Goal: Task Accomplishment & Management: Manage account settings

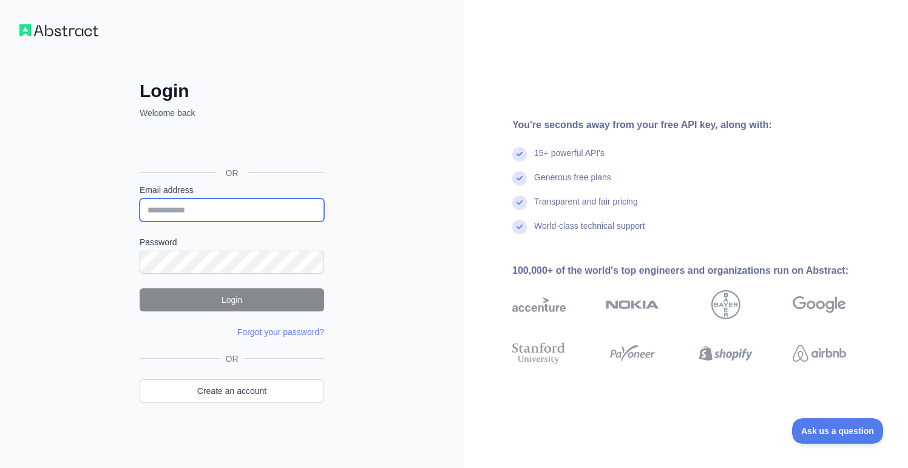
type input "**********"
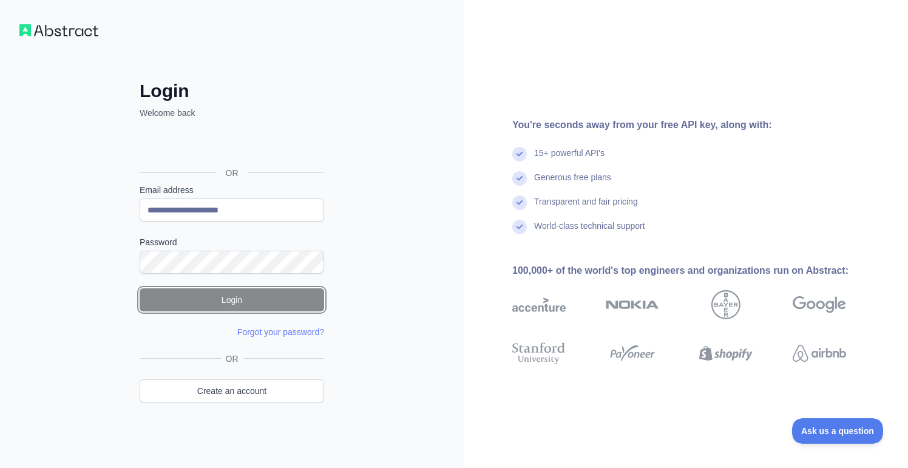
click at [237, 298] on button "Login" at bounding box center [232, 299] width 185 height 23
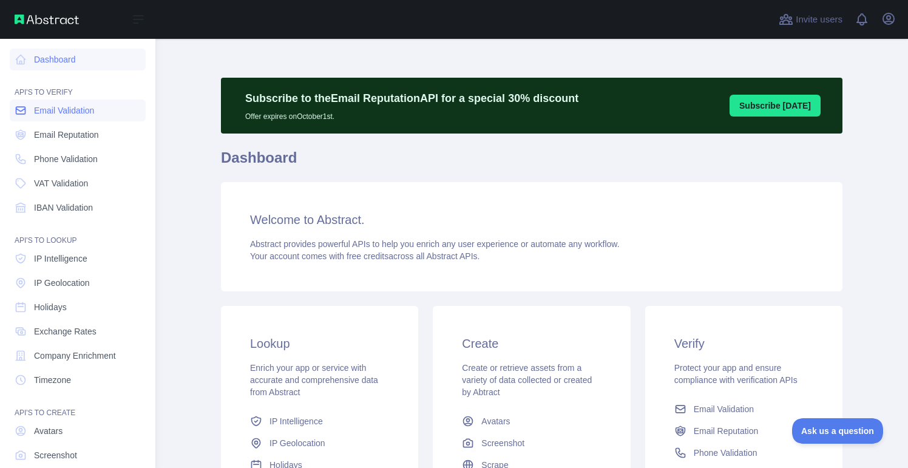
click at [71, 115] on span "Email Validation" at bounding box center [64, 110] width 60 height 12
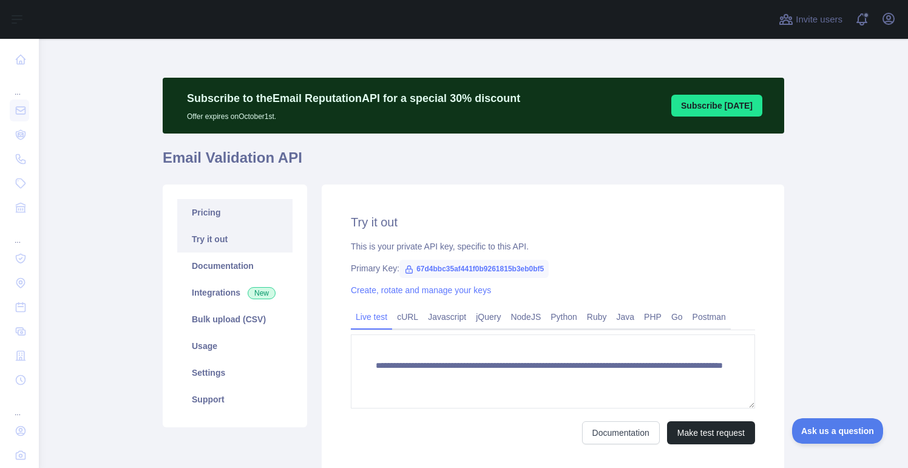
click at [208, 212] on link "Pricing" at bounding box center [234, 212] width 115 height 27
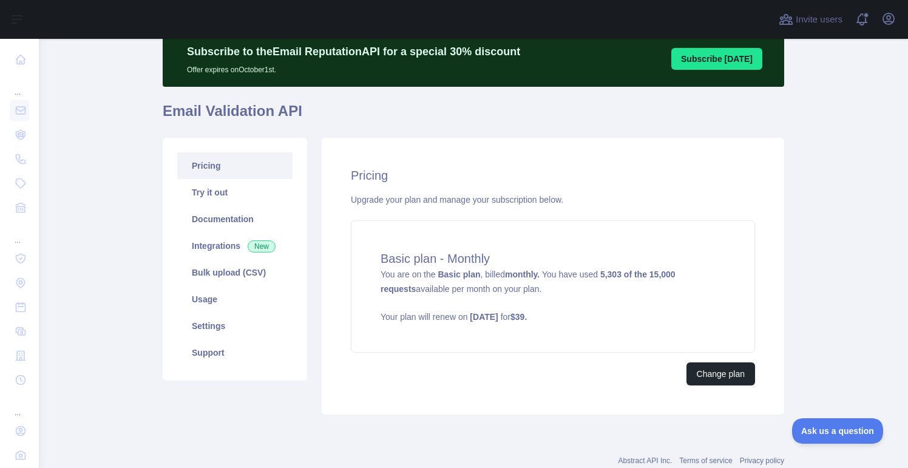
scroll to position [83, 0]
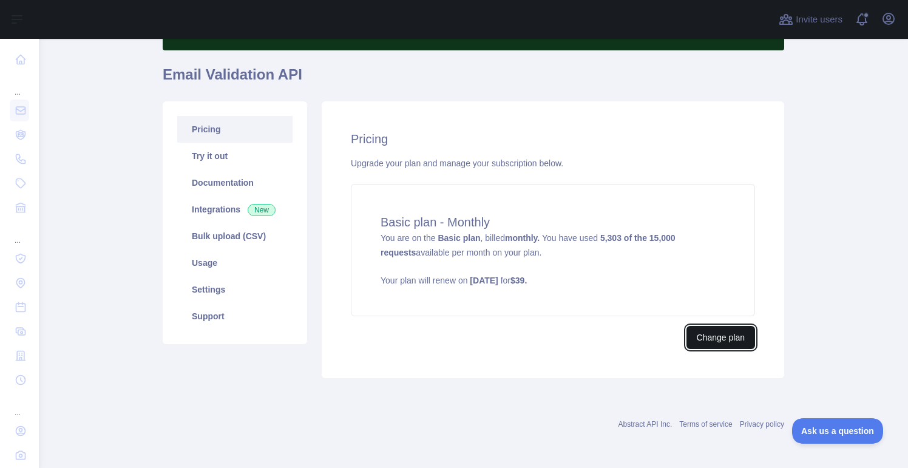
click at [730, 337] on button "Change plan" at bounding box center [720, 337] width 69 height 23
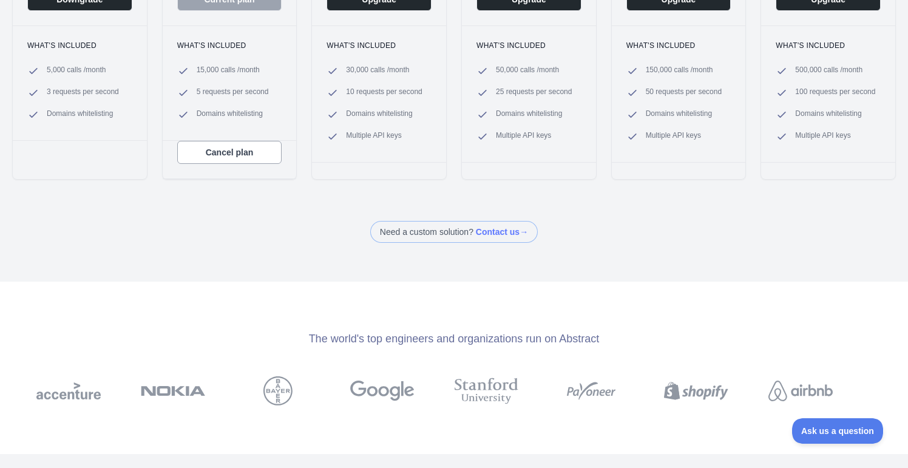
scroll to position [316, 0]
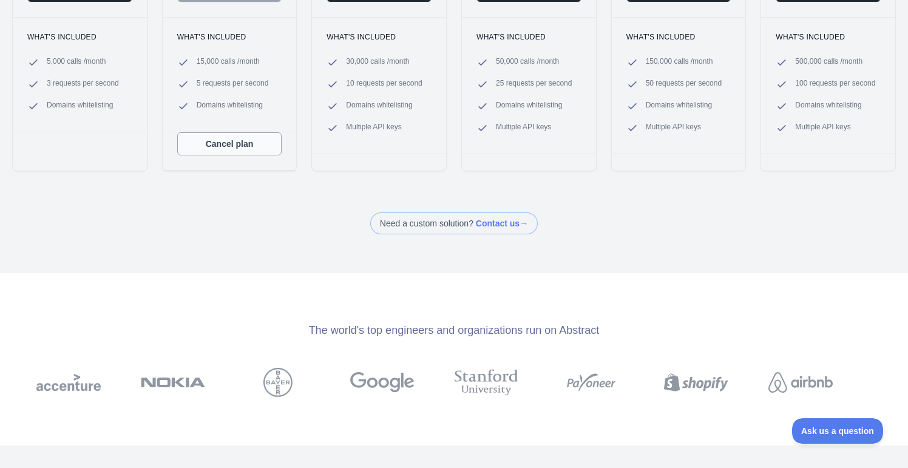
click at [211, 143] on button "Cancel plan" at bounding box center [229, 143] width 105 height 23
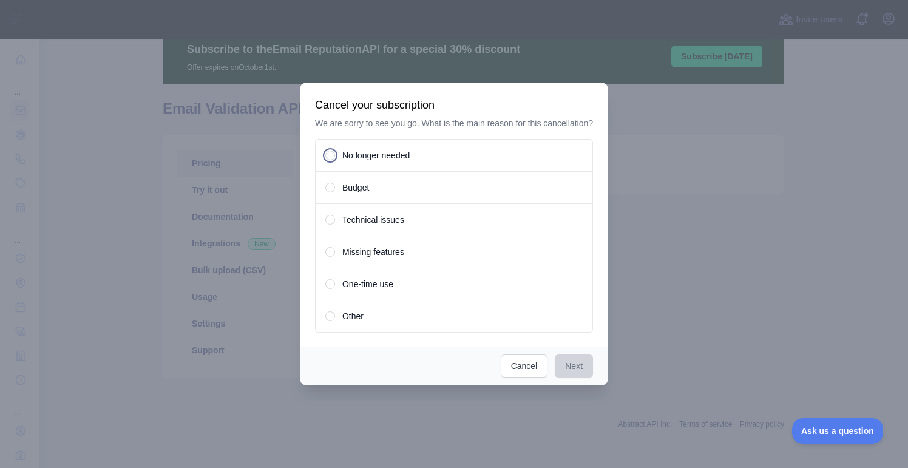
click at [334, 161] on div "No longer needed" at bounding box center [454, 155] width 278 height 33
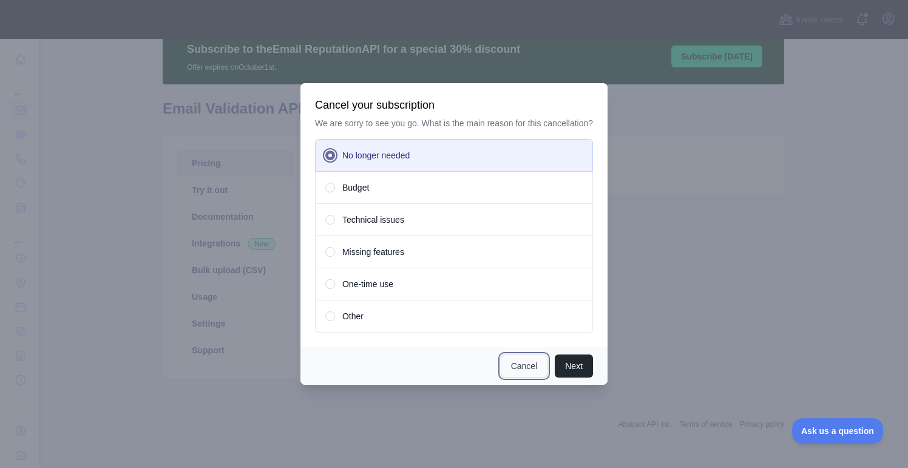
click at [529, 374] on button "Cancel" at bounding box center [524, 365] width 47 height 23
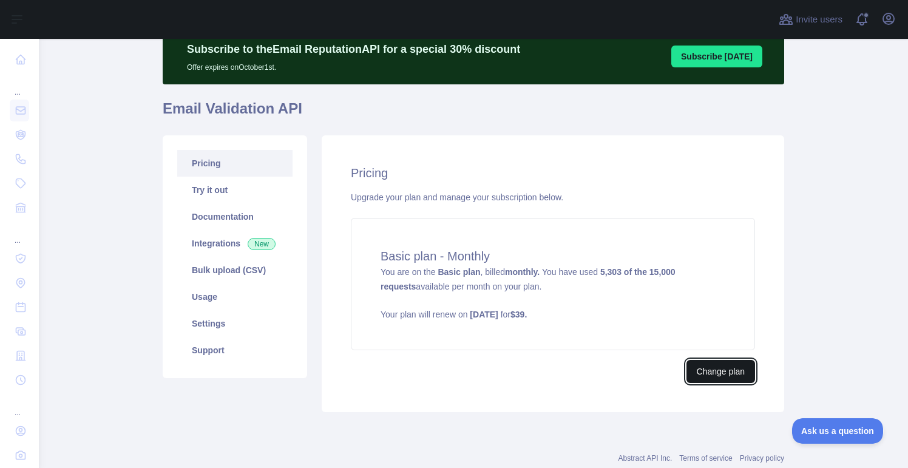
click at [715, 373] on button "Change plan" at bounding box center [720, 371] width 69 height 23
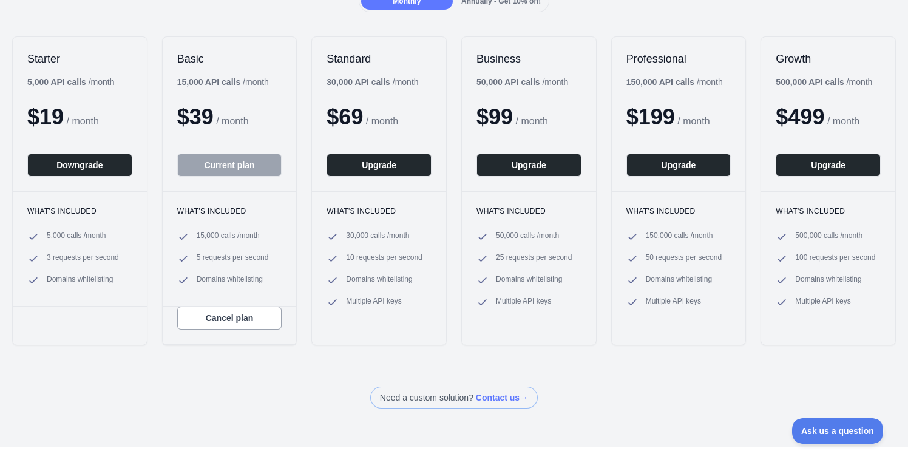
scroll to position [147, 0]
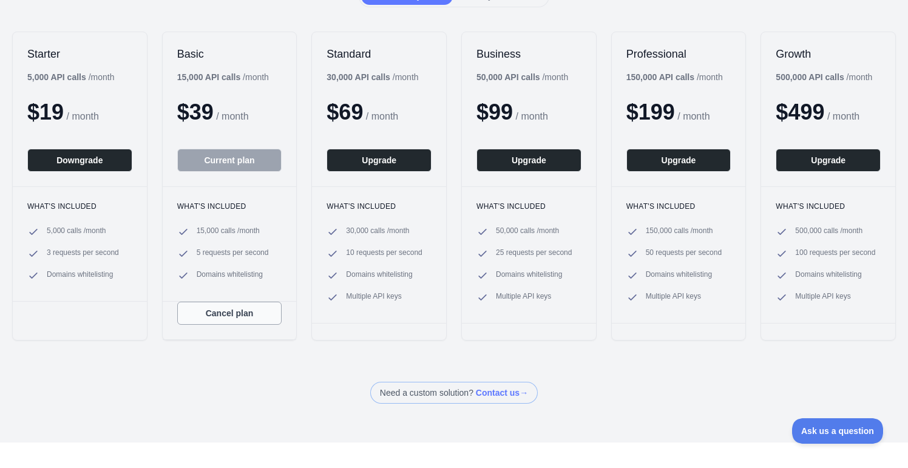
click at [240, 319] on button "Cancel plan" at bounding box center [229, 313] width 105 height 23
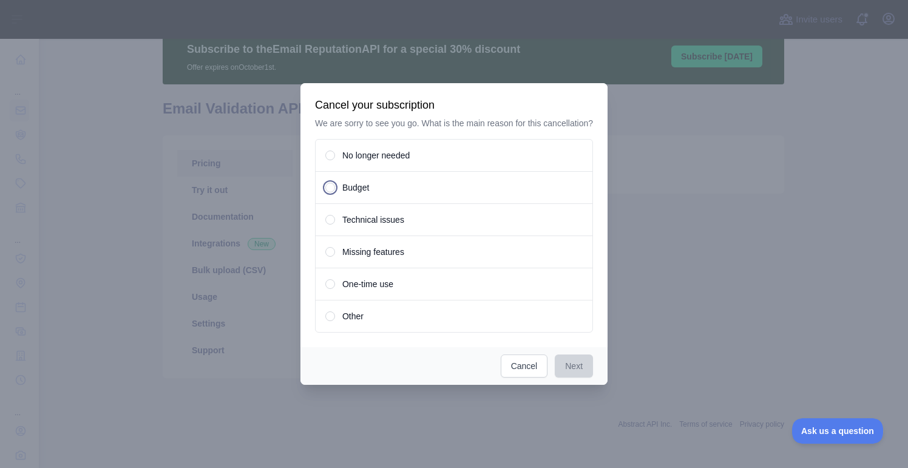
click at [362, 194] on span "Budget" at bounding box center [355, 187] width 27 height 12
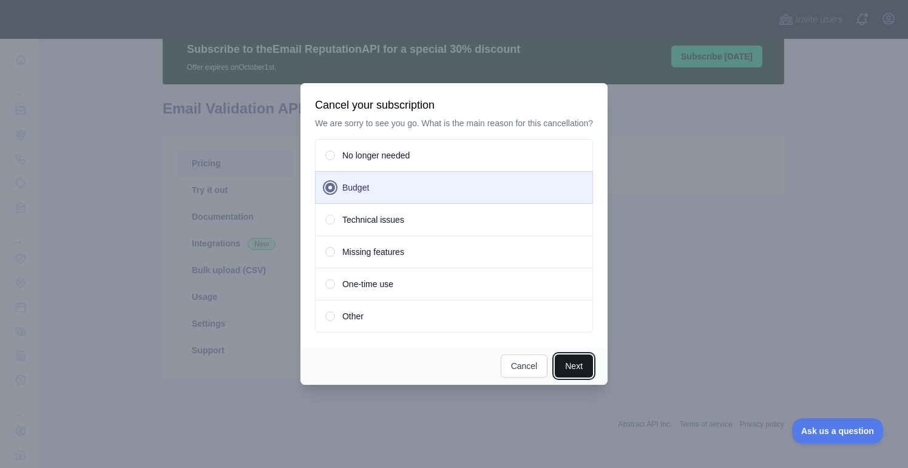
click at [581, 375] on button "Next" at bounding box center [574, 365] width 38 height 23
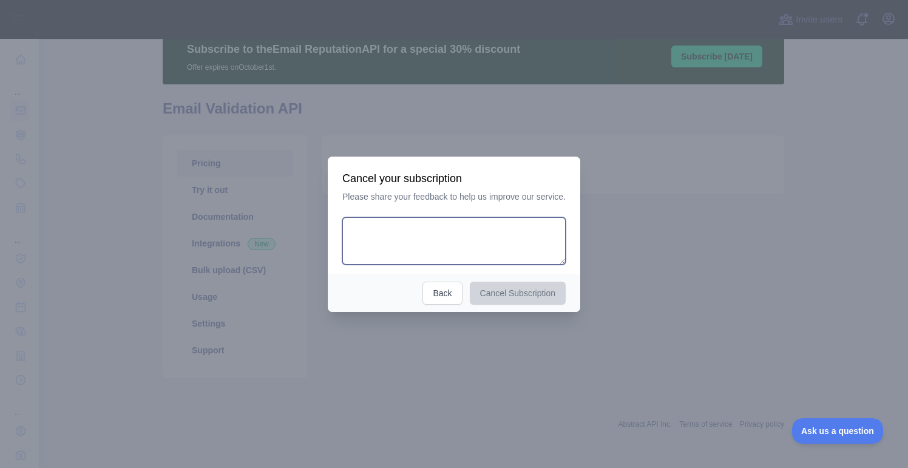
click at [463, 248] on textarea at bounding box center [453, 240] width 223 height 47
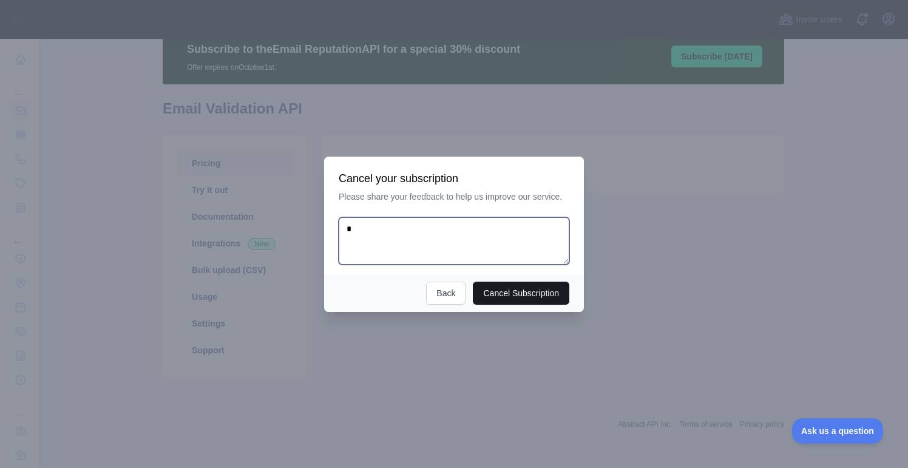
type textarea "*"
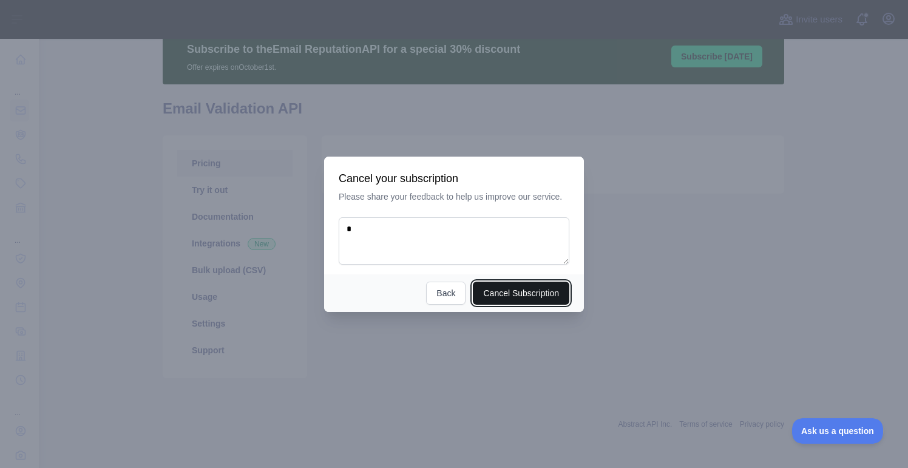
click at [504, 290] on button "Cancel Subscription" at bounding box center [521, 293] width 97 height 23
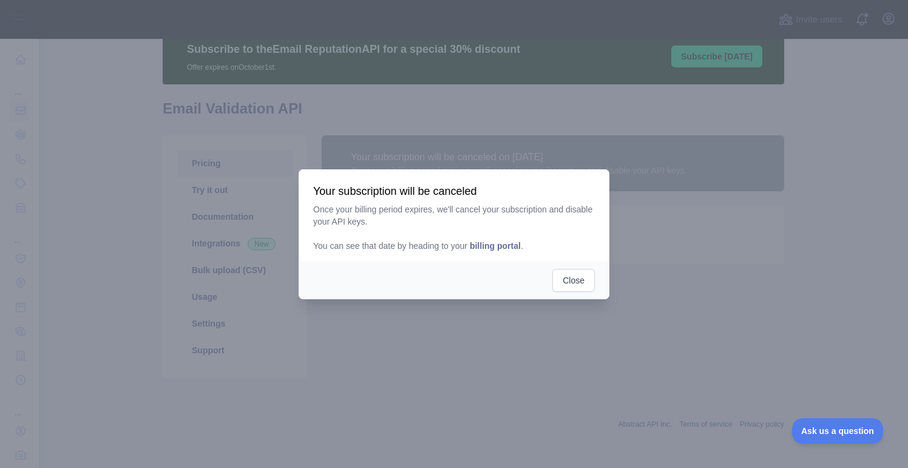
click at [507, 246] on span "billing portal" at bounding box center [495, 246] width 51 height 10
click at [577, 282] on button "Close" at bounding box center [573, 280] width 42 height 23
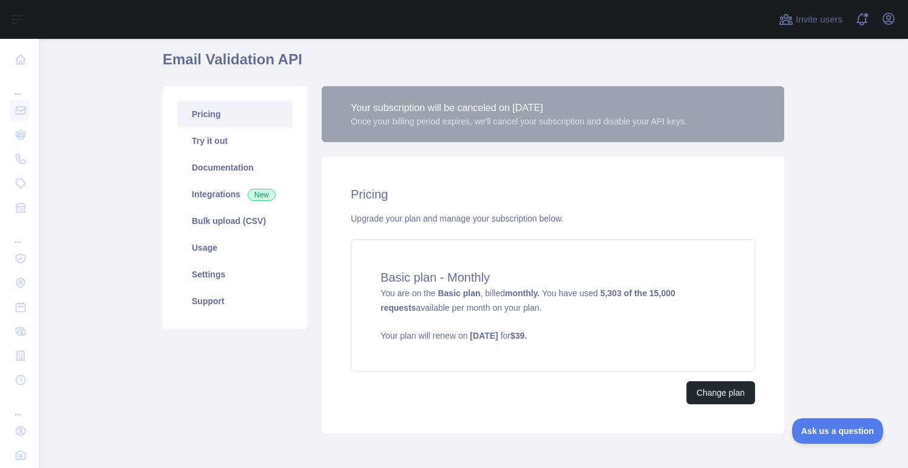
scroll to position [92, 0]
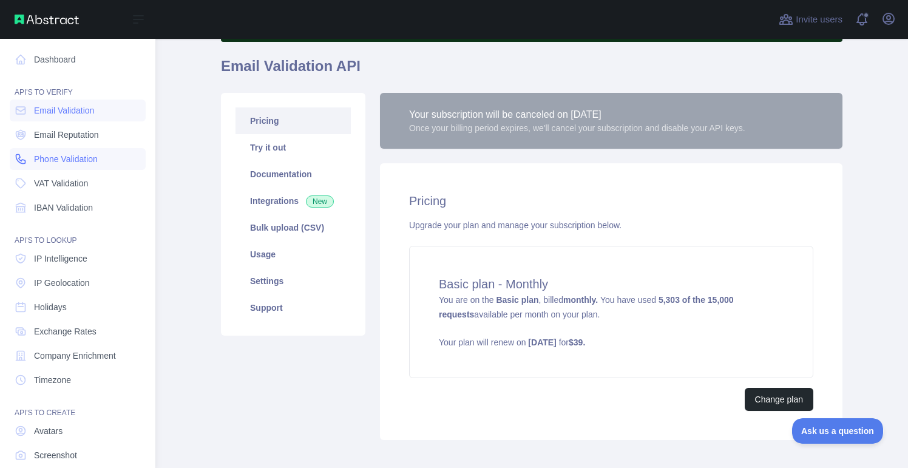
click at [52, 158] on span "Phone Validation" at bounding box center [66, 159] width 64 height 12
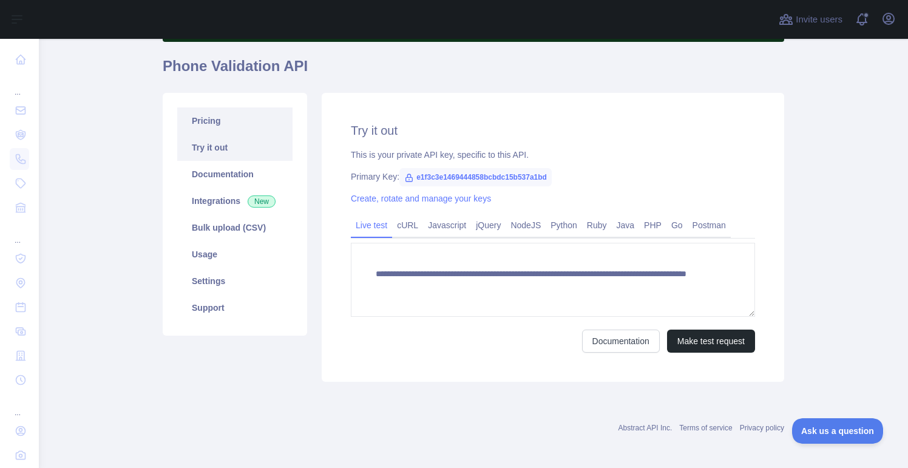
click at [228, 118] on link "Pricing" at bounding box center [234, 120] width 115 height 27
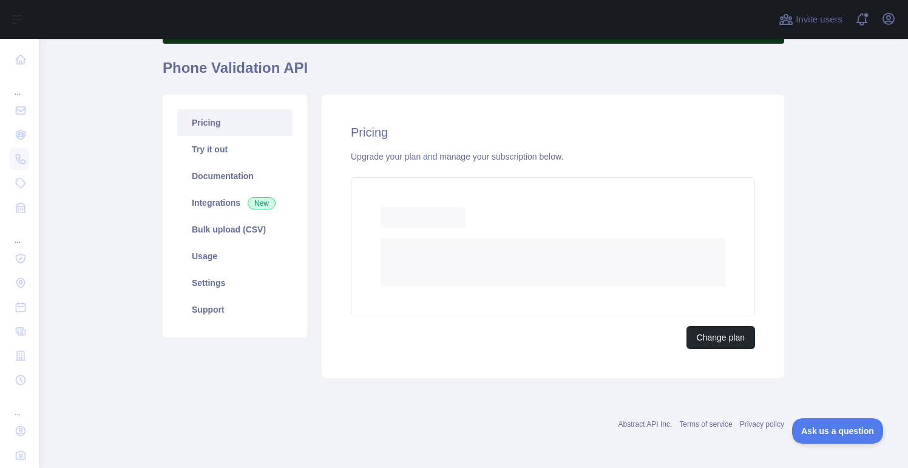
scroll to position [83, 0]
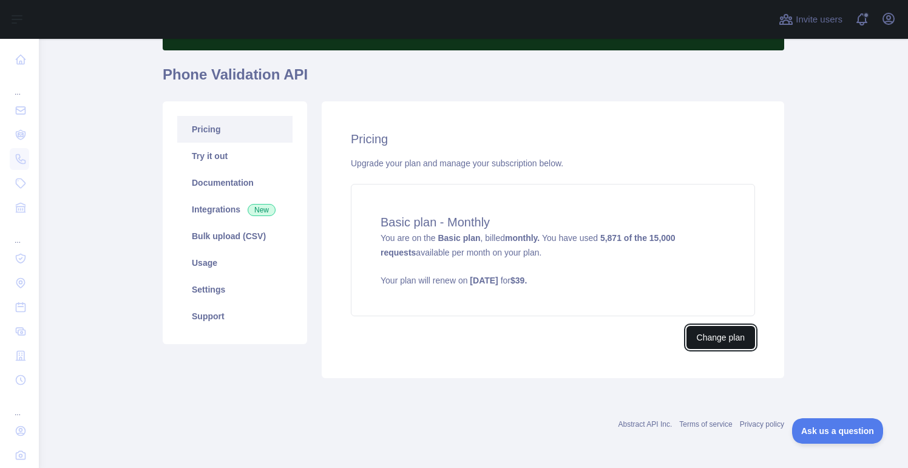
click at [716, 338] on button "Change plan" at bounding box center [720, 337] width 69 height 23
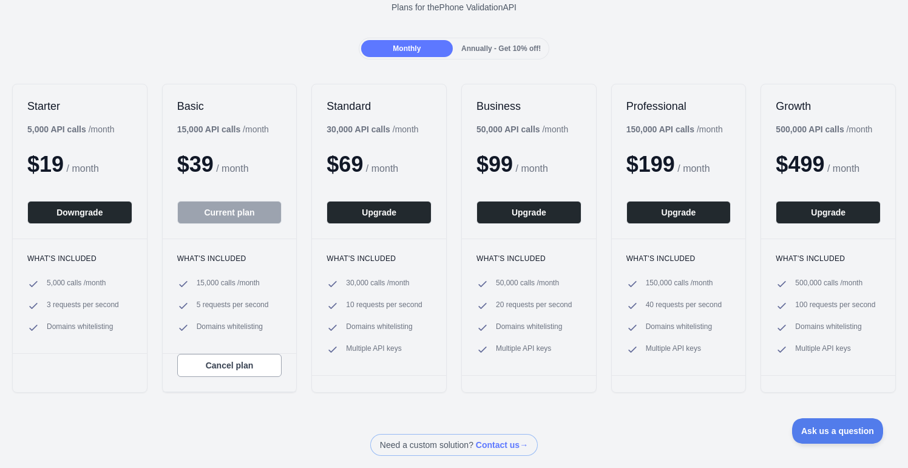
scroll to position [157, 0]
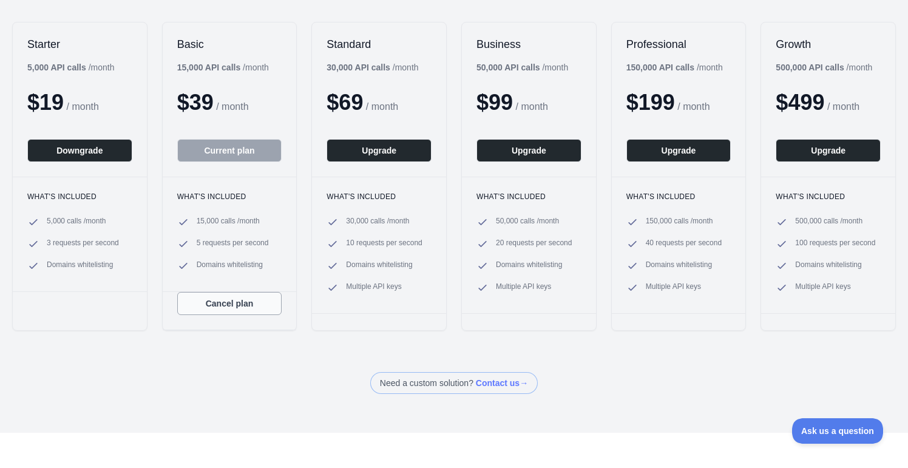
click at [205, 309] on button "Cancel plan" at bounding box center [229, 303] width 105 height 23
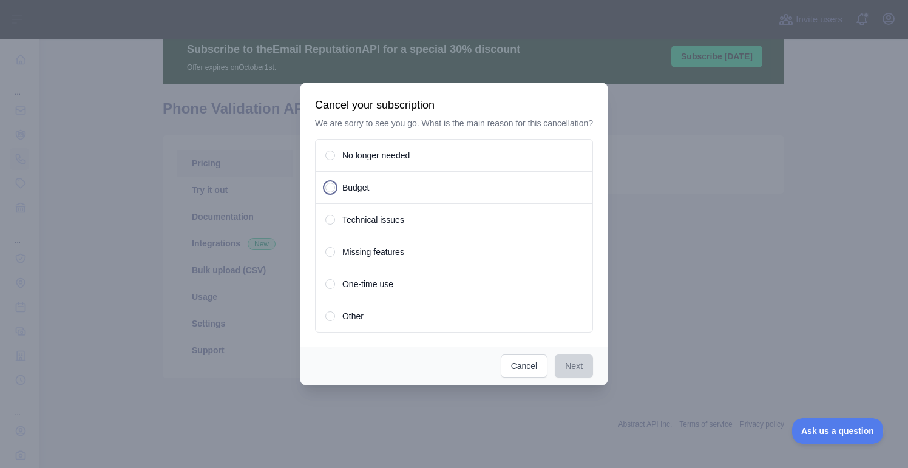
click at [354, 194] on span "Budget" at bounding box center [355, 187] width 27 height 12
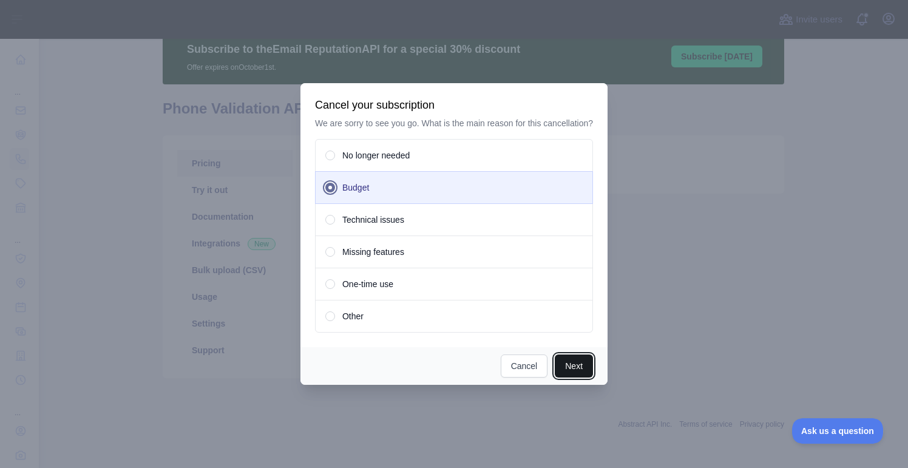
click at [583, 376] on button "Next" at bounding box center [574, 365] width 38 height 23
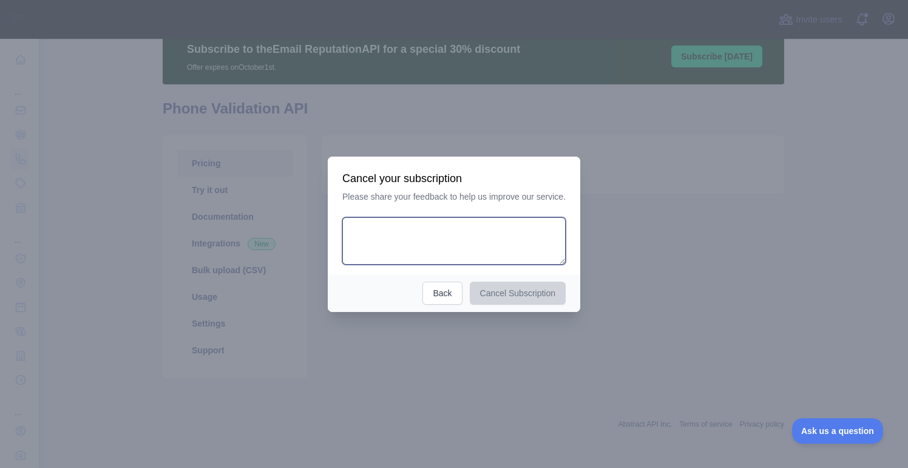
click at [479, 256] on textarea at bounding box center [453, 240] width 223 height 47
type textarea "*"
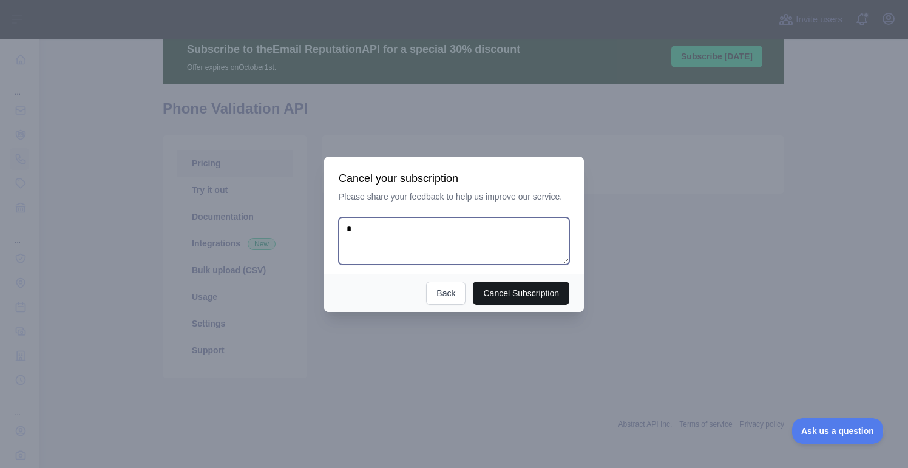
type textarea "*"
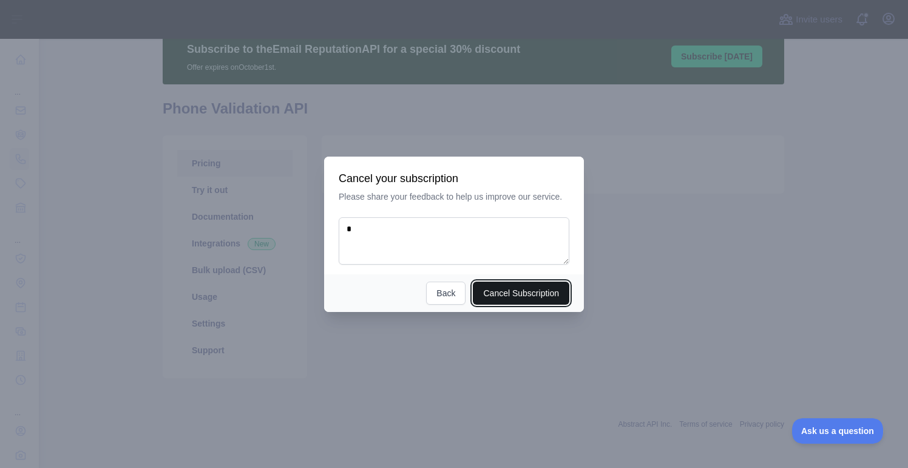
click at [501, 293] on button "Cancel Subscription" at bounding box center [521, 293] width 97 height 23
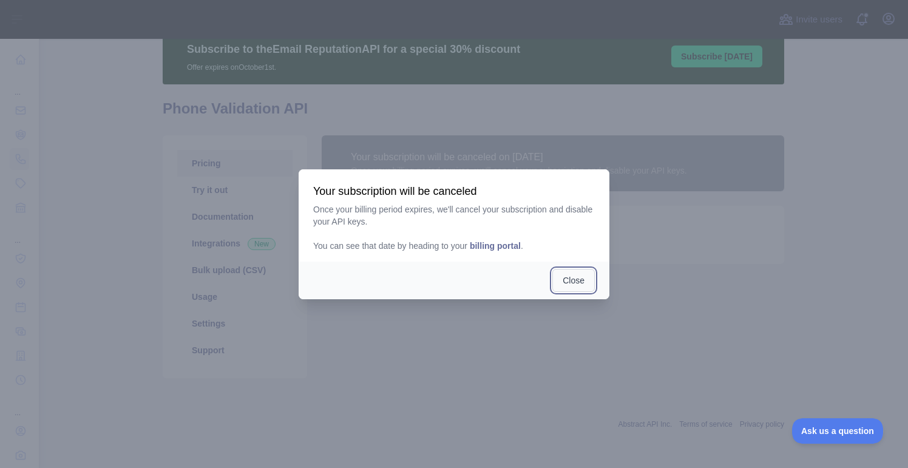
click at [588, 282] on button "Close" at bounding box center [573, 280] width 42 height 23
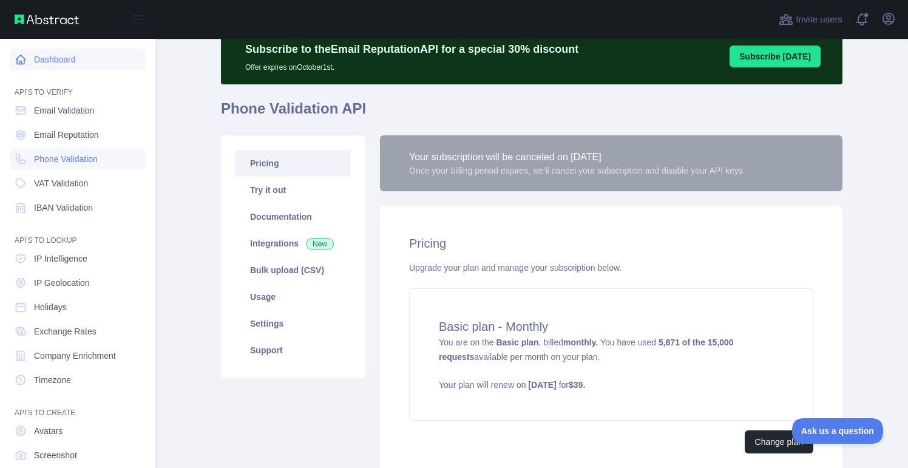
click at [24, 59] on icon at bounding box center [20, 59] width 9 height 9
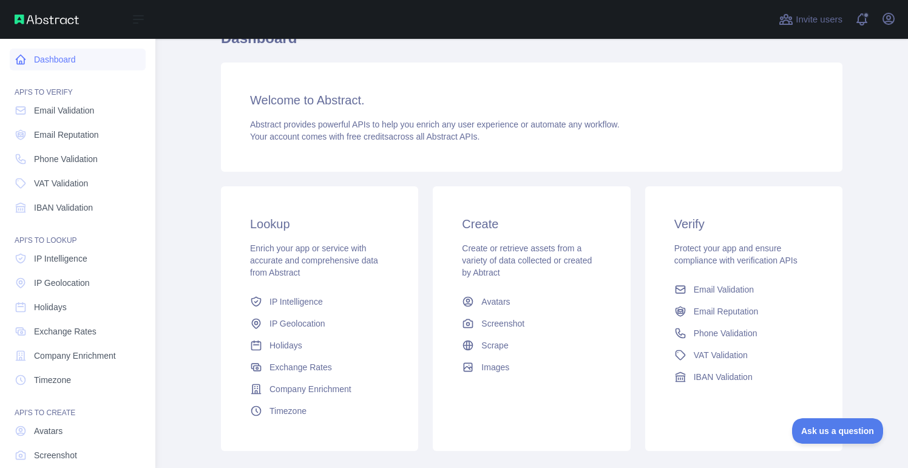
scroll to position [49, 0]
